Goal: Contribute content: Contribute content

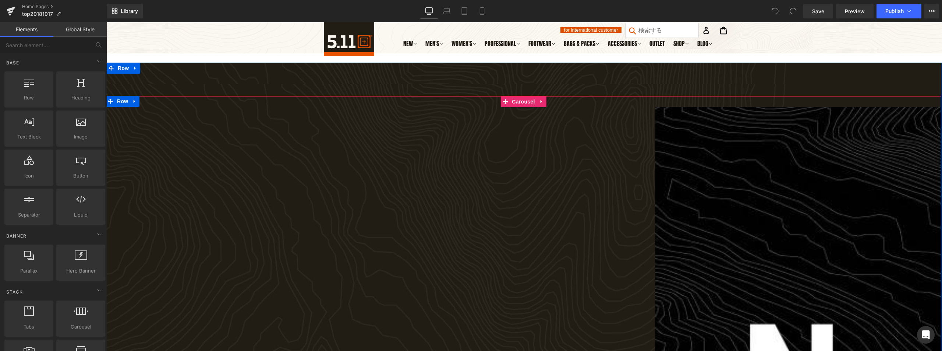
click at [525, 102] on span "Carousel" at bounding box center [523, 101] width 26 height 11
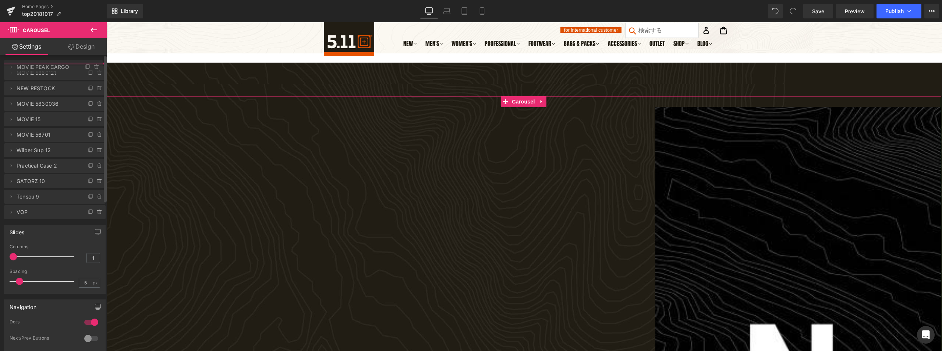
drag, startPoint x: 25, startPoint y: 87, endPoint x: 29, endPoint y: 68, distance: 19.8
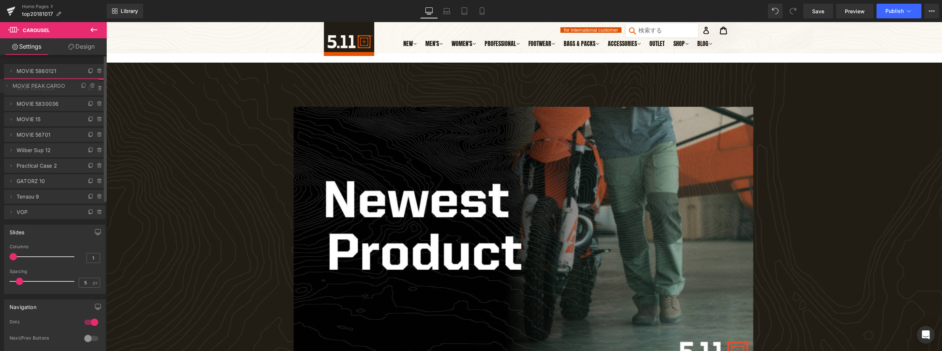
drag, startPoint x: 34, startPoint y: 70, endPoint x: 33, endPoint y: 84, distance: 14.7
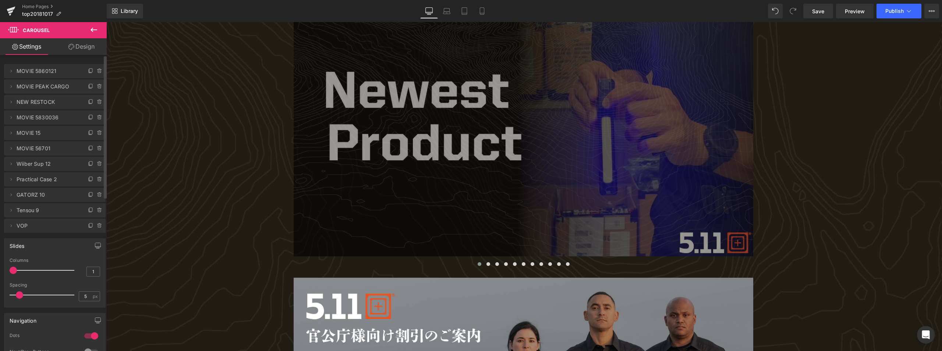
scroll to position [147, 0]
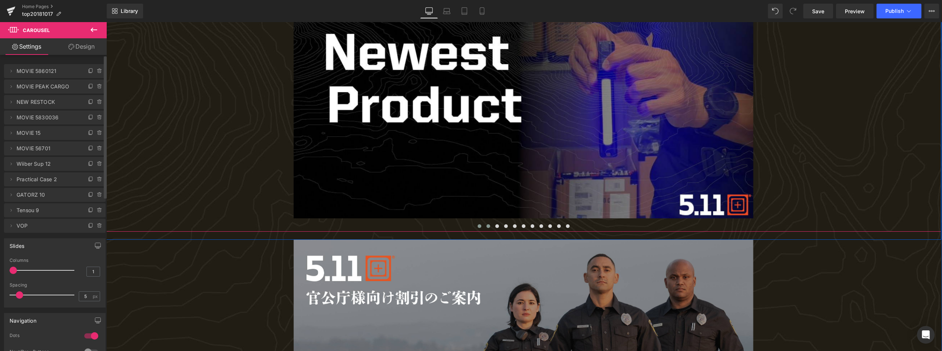
click at [486, 225] on span at bounding box center [488, 226] width 4 height 4
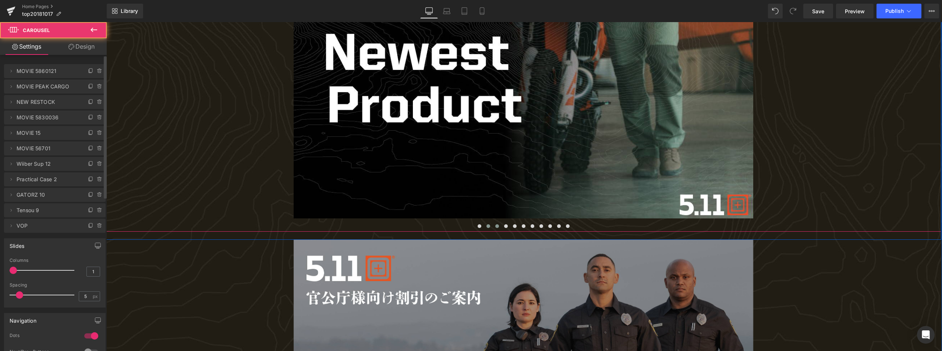
click at [499, 227] on button at bounding box center [497, 225] width 9 height 7
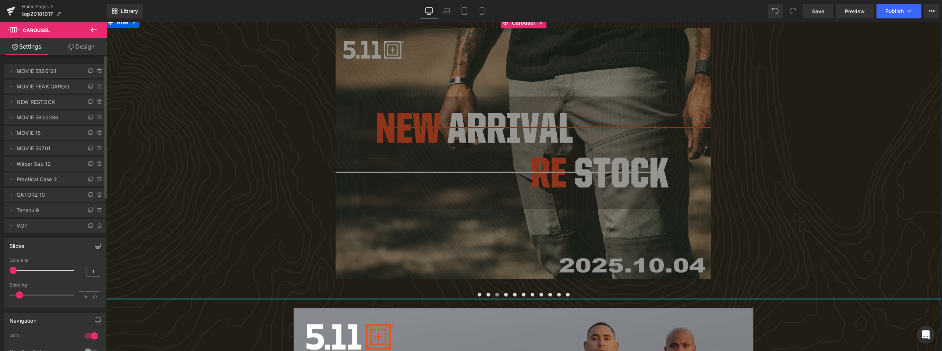
scroll to position [74, 0]
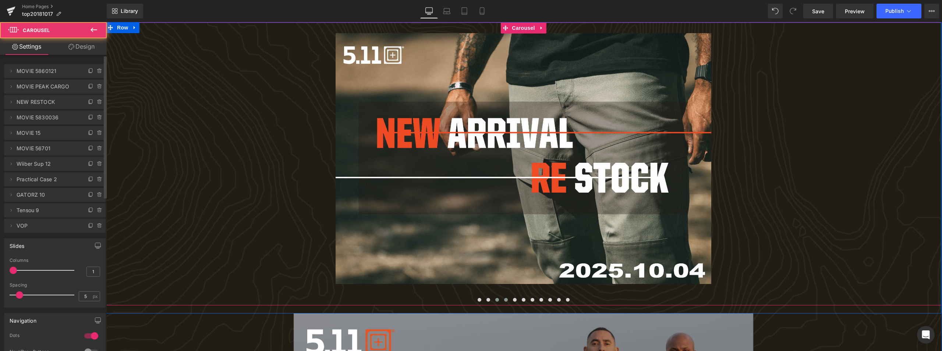
click at [504, 300] on span at bounding box center [506, 300] width 4 height 4
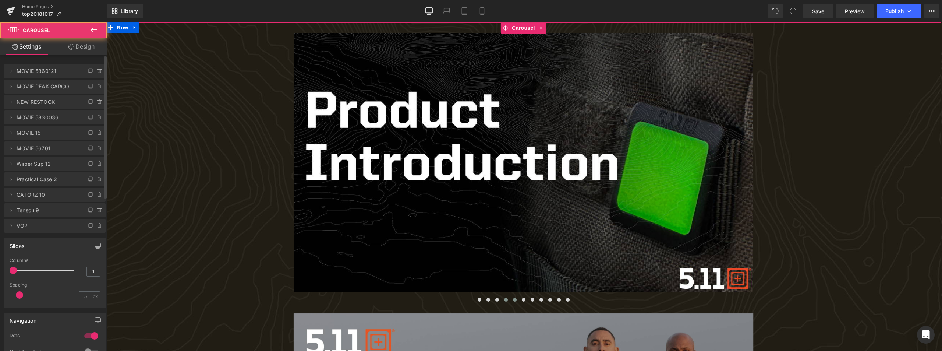
click at [513, 300] on span at bounding box center [515, 300] width 4 height 4
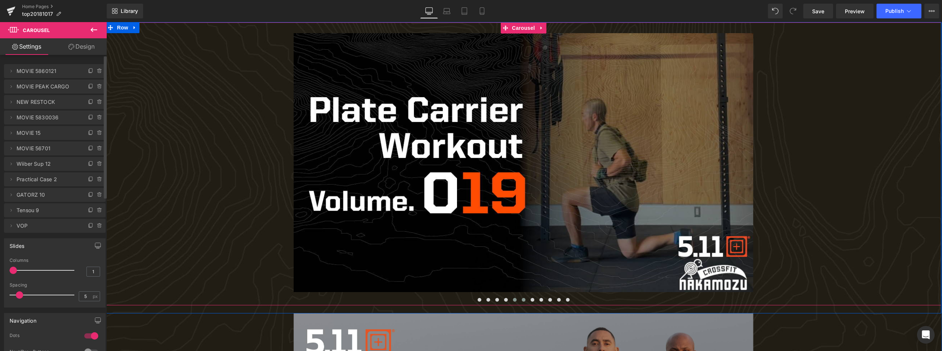
click at [520, 300] on button at bounding box center [523, 299] width 9 height 7
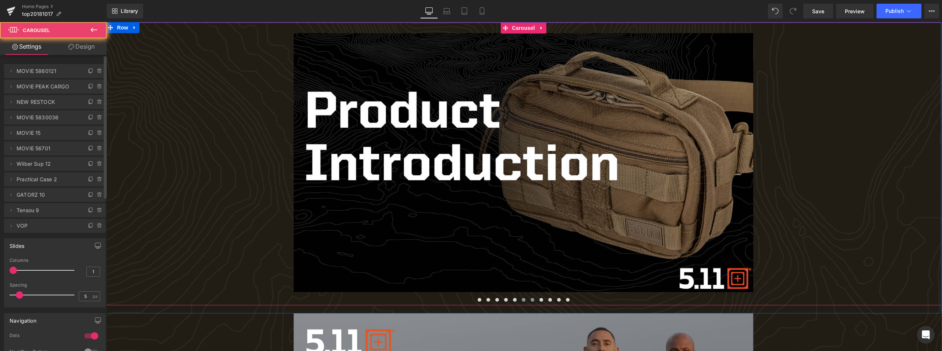
click at [531, 300] on span at bounding box center [533, 300] width 4 height 4
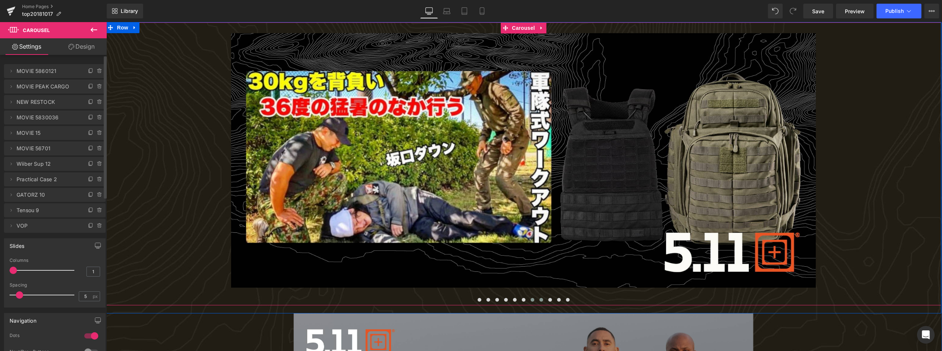
click at [543, 300] on button at bounding box center [541, 299] width 9 height 7
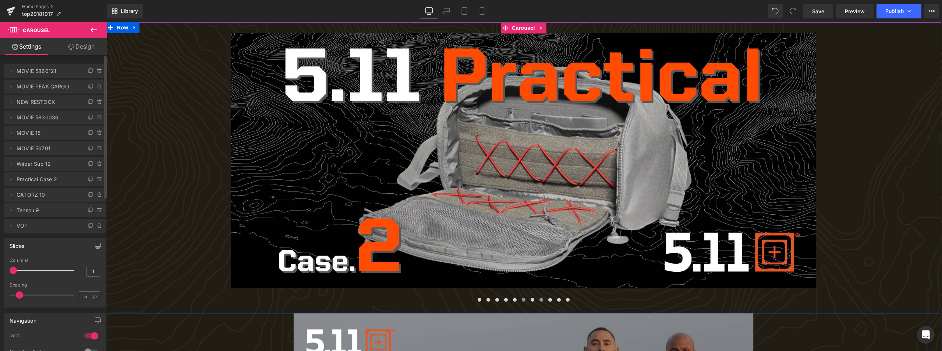
click at [524, 300] on button at bounding box center [523, 299] width 9 height 7
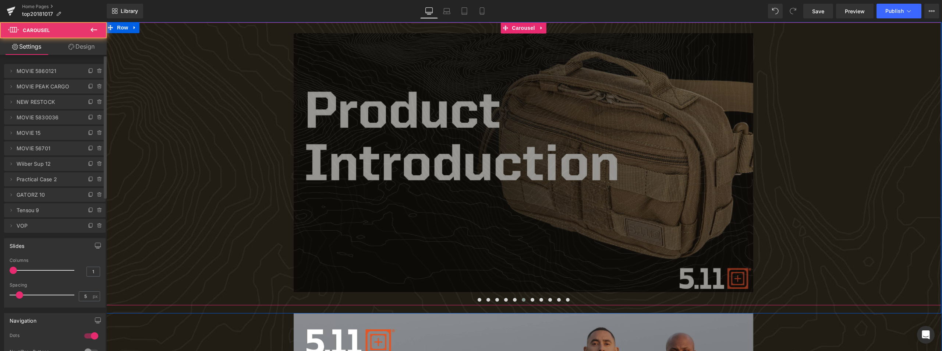
click at [560, 156] on img at bounding box center [524, 162] width 460 height 259
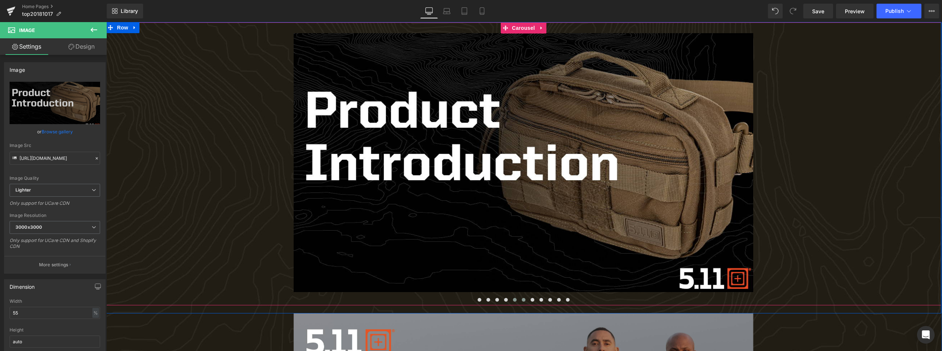
click at [513, 301] on span at bounding box center [515, 300] width 4 height 4
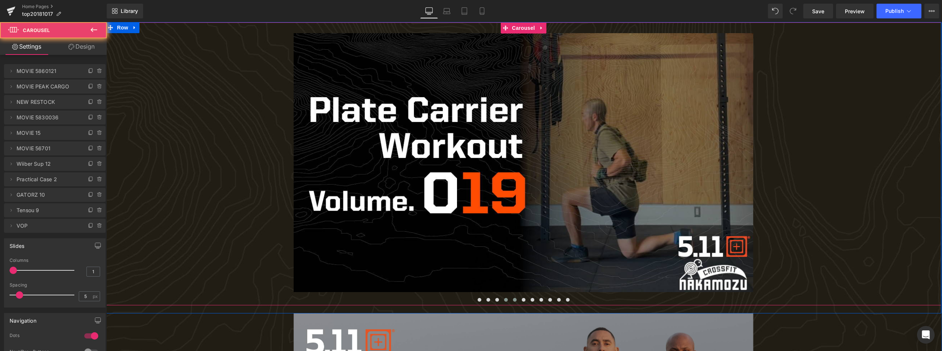
click at [505, 300] on span at bounding box center [506, 300] width 4 height 4
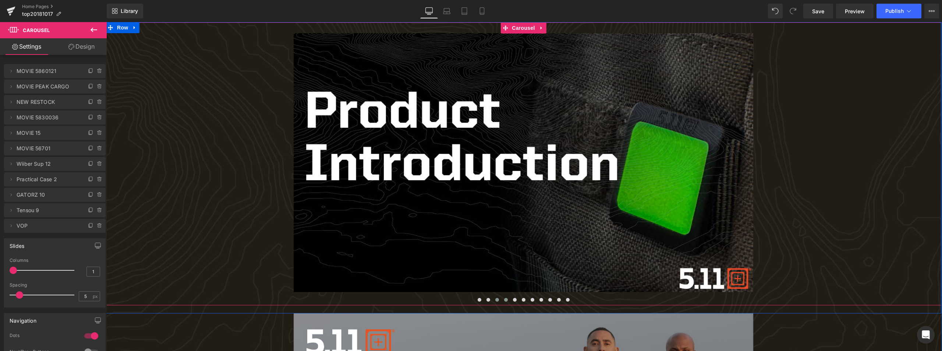
click at [498, 300] on button at bounding box center [497, 299] width 9 height 7
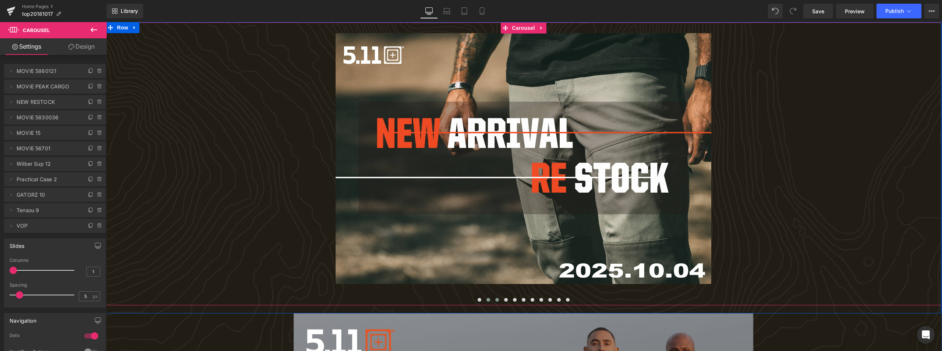
click at [486, 299] on span at bounding box center [488, 300] width 4 height 4
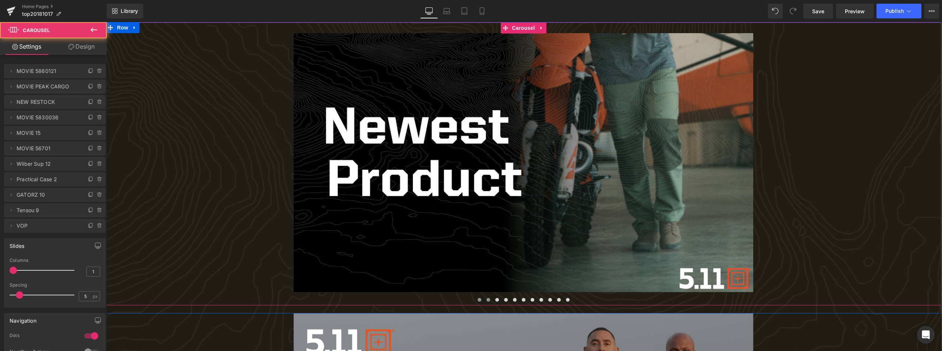
click at [478, 300] on span at bounding box center [480, 300] width 4 height 4
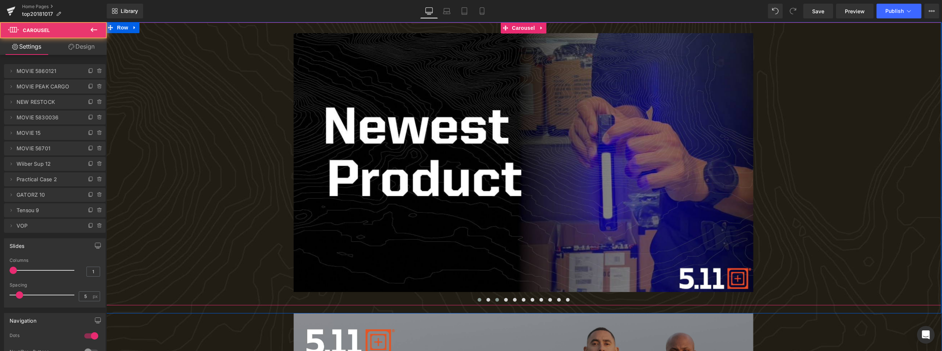
click at [499, 300] on button at bounding box center [497, 299] width 9 height 7
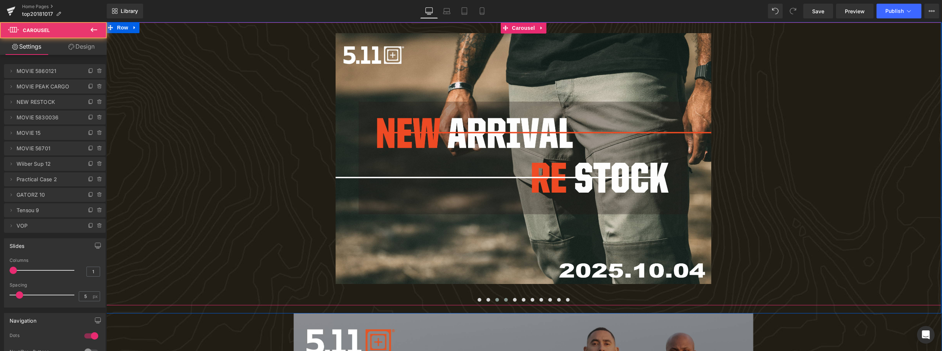
click at [507, 298] on button at bounding box center [506, 299] width 9 height 7
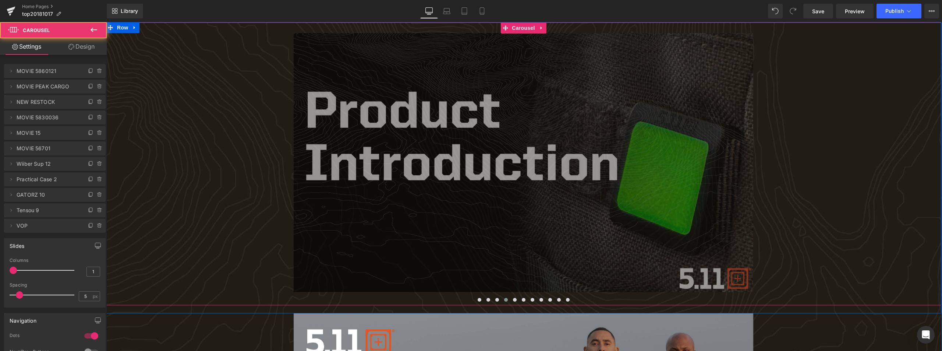
click at [494, 174] on img at bounding box center [524, 162] width 460 height 259
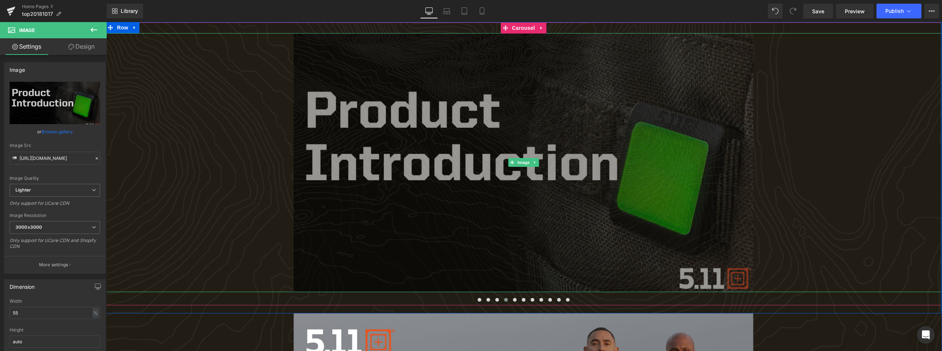
click at [521, 157] on img at bounding box center [524, 162] width 460 height 259
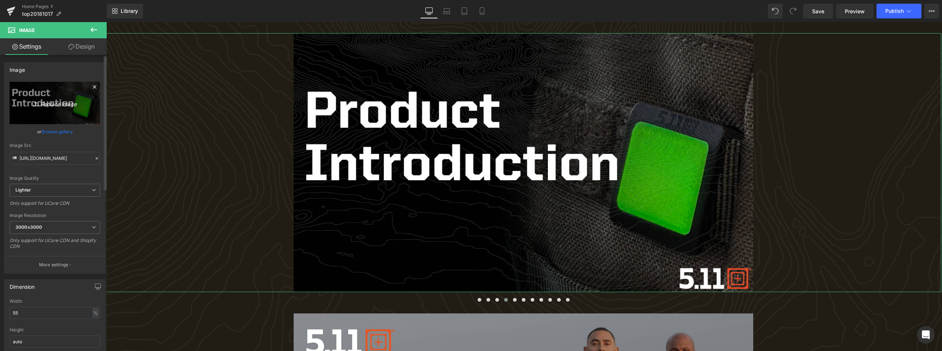
click at [44, 101] on icon "Replace Image" at bounding box center [54, 102] width 59 height 9
type input "C:\fakepath\PRODUCT INTRODUCTION MOVIE_022.jpg"
type input "[URL][DOMAIN_NAME]"
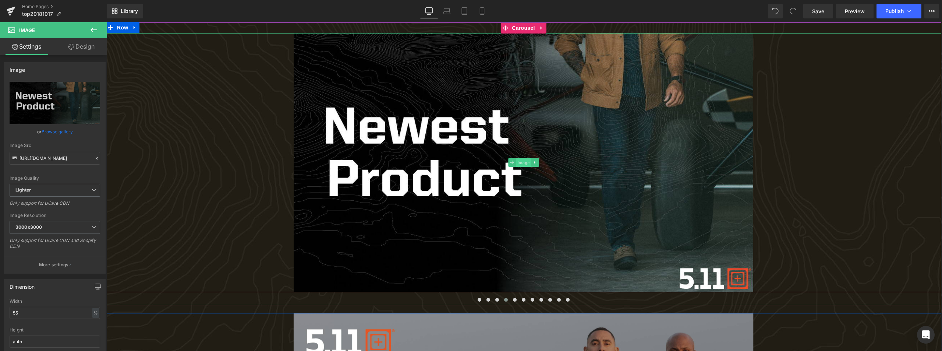
click at [519, 165] on span "Image" at bounding box center [523, 162] width 15 height 9
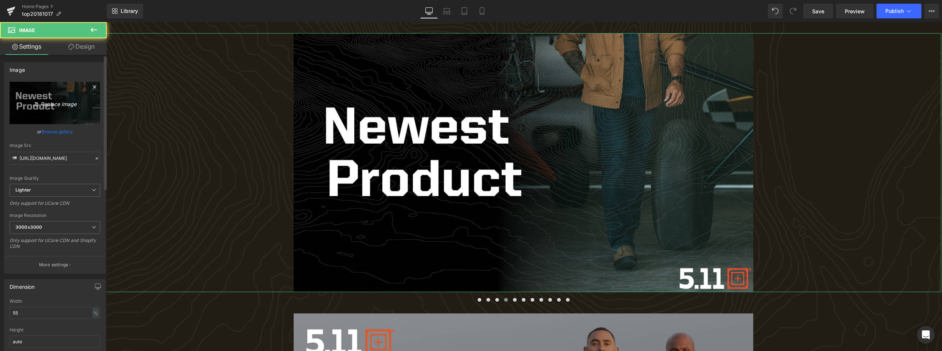
click at [61, 115] on link "Replace Image" at bounding box center [55, 103] width 91 height 42
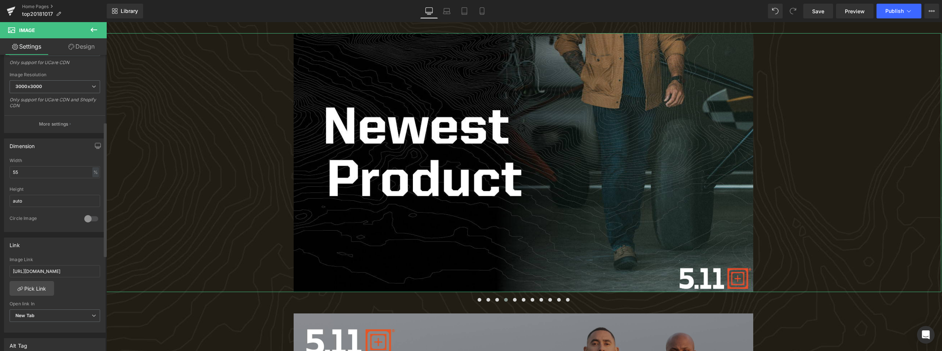
scroll to position [147, 0]
click at [80, 259] on input "[URL][DOMAIN_NAME]" at bounding box center [55, 264] width 91 height 12
drag, startPoint x: 84, startPoint y: 263, endPoint x: -60, endPoint y: 263, distance: 143.9
click at [0, 263] on html "Image You are previewing how the will restyle your page. You can not edit Eleme…" at bounding box center [471, 175] width 942 height 351
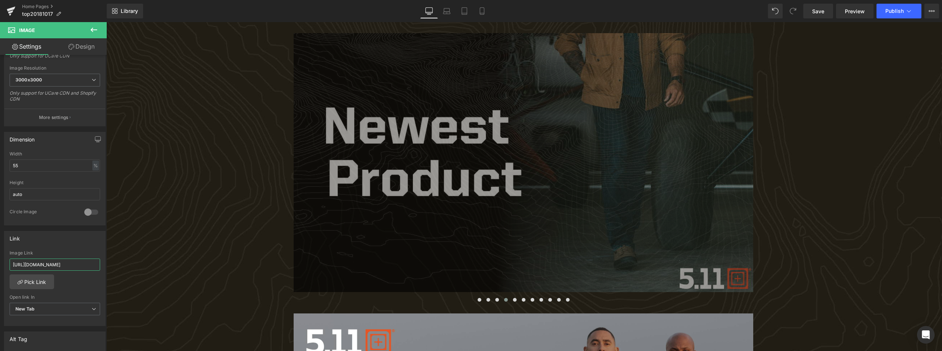
paste input "4BvqHSrcuE0"
type input "[URL][DOMAIN_NAME]"
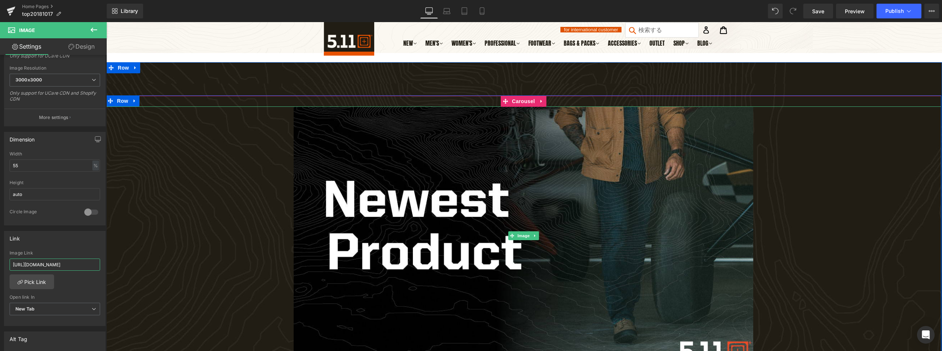
scroll to position [0, 0]
click at [519, 106] on span "Carousel" at bounding box center [523, 101] width 26 height 11
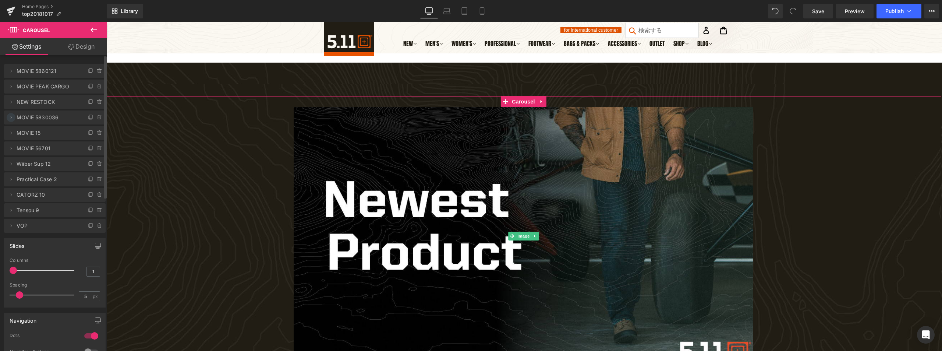
drag, startPoint x: 10, startPoint y: 117, endPoint x: 15, endPoint y: 117, distance: 4.4
click at [10, 117] on icon at bounding box center [11, 117] width 6 height 6
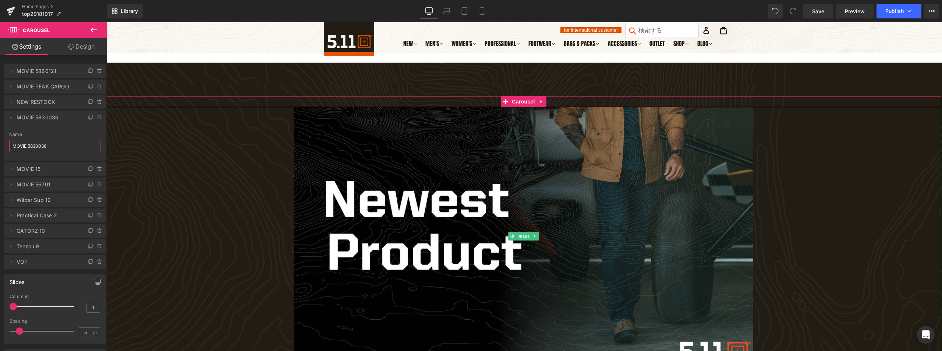
drag, startPoint x: 134, startPoint y: 171, endPoint x: 111, endPoint y: 150, distance: 30.7
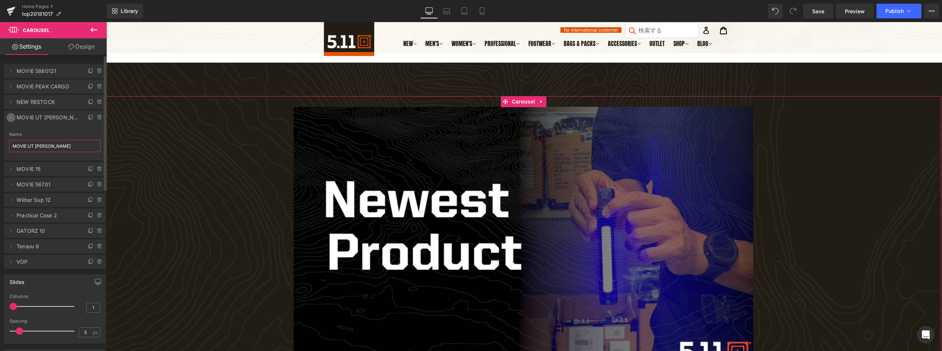
type input "MOVIE UT [PERSON_NAME]"
click at [10, 120] on icon at bounding box center [11, 117] width 6 height 6
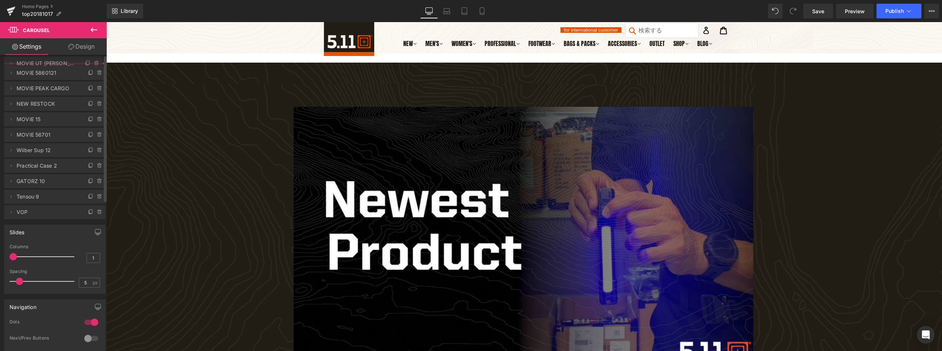
drag, startPoint x: 37, startPoint y: 120, endPoint x: 43, endPoint y: 65, distance: 54.4
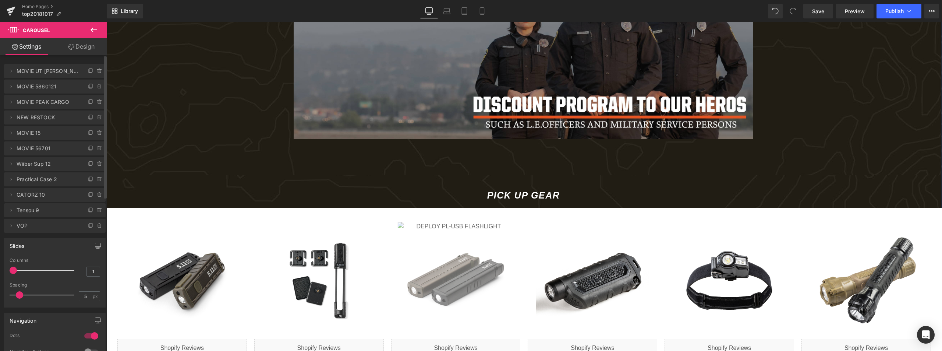
scroll to position [515, 0]
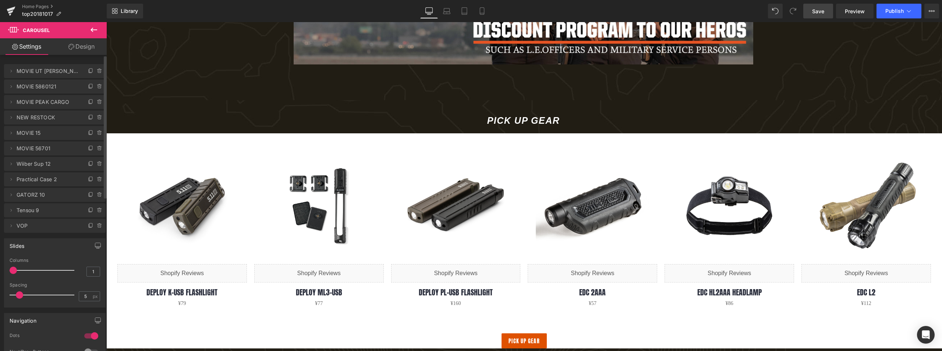
click at [828, 12] on link "Save" at bounding box center [818, 11] width 30 height 15
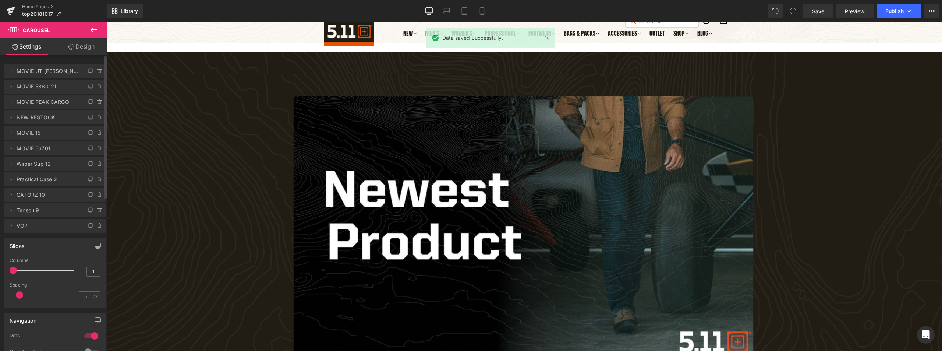
scroll to position [0, 0]
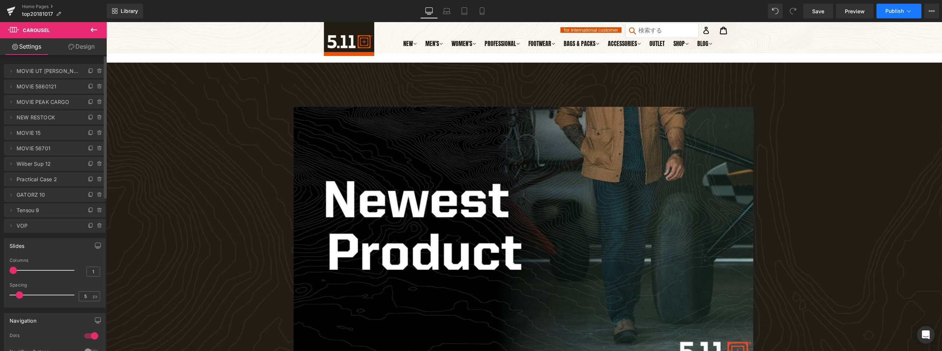
click at [900, 14] on button "Publish" at bounding box center [898, 11] width 45 height 15
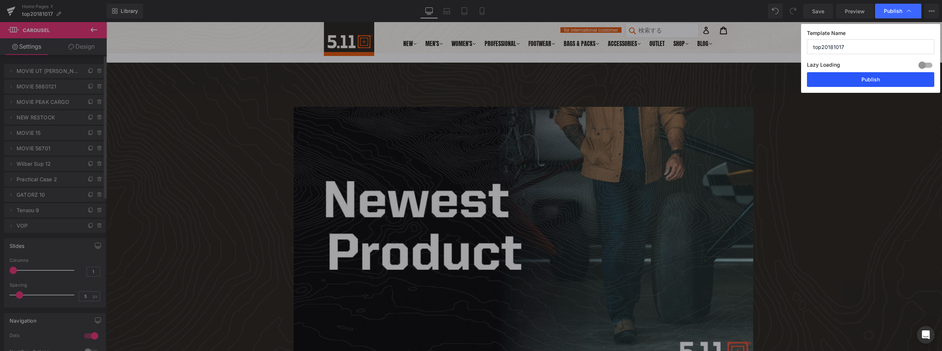
click at [860, 76] on button "Publish" at bounding box center [870, 79] width 127 height 15
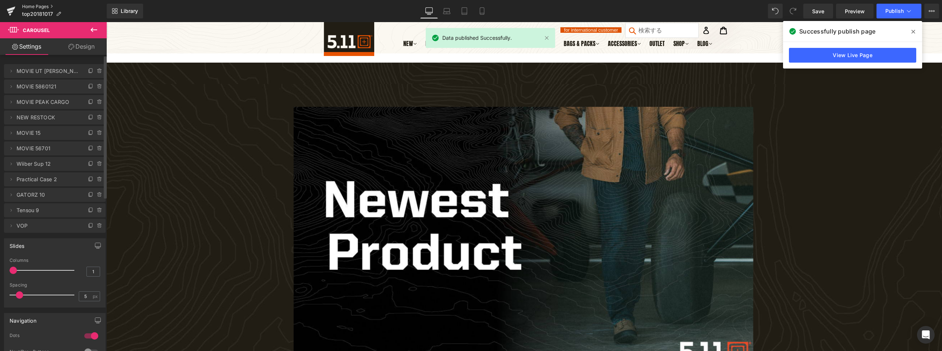
click at [43, 4] on link "Home Pages" at bounding box center [64, 7] width 85 height 6
